Goal: Navigation & Orientation: Find specific page/section

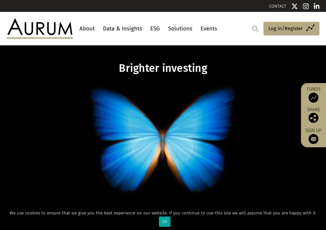
click at [128, 31] on link "Data & Insights" at bounding box center [122, 29] width 42 height 12
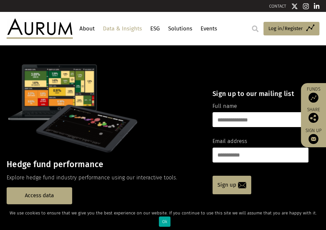
click at [166, 27] on link "Solutions" at bounding box center [179, 29] width 27 height 12
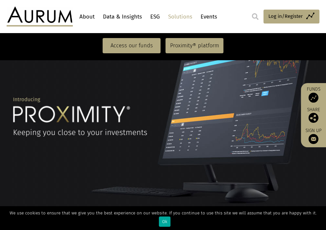
scroll to position [563, 0]
